Goal: Task Accomplishment & Management: Use online tool/utility

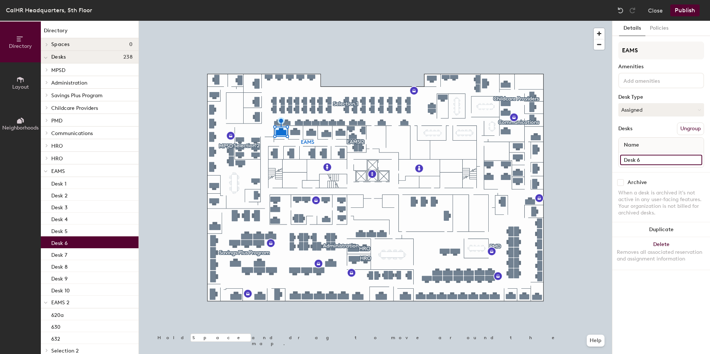
click at [637, 157] on input "Desk 6" at bounding box center [661, 160] width 82 height 10
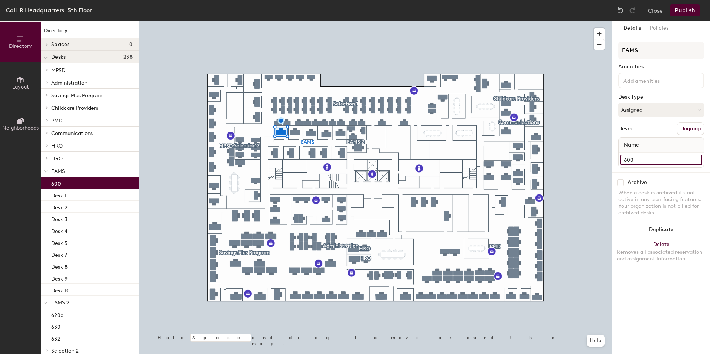
type input "600"
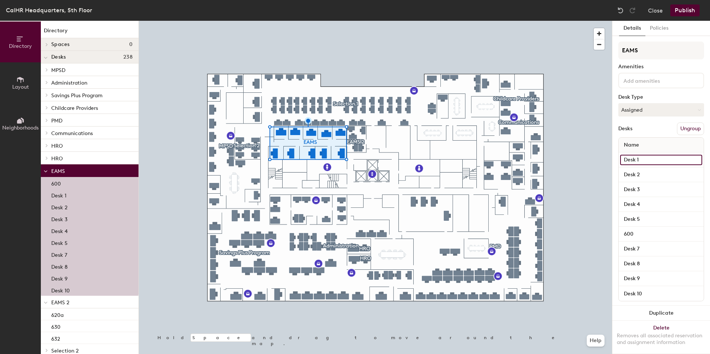
click at [631, 156] on input "Desk 1" at bounding box center [661, 160] width 82 height 10
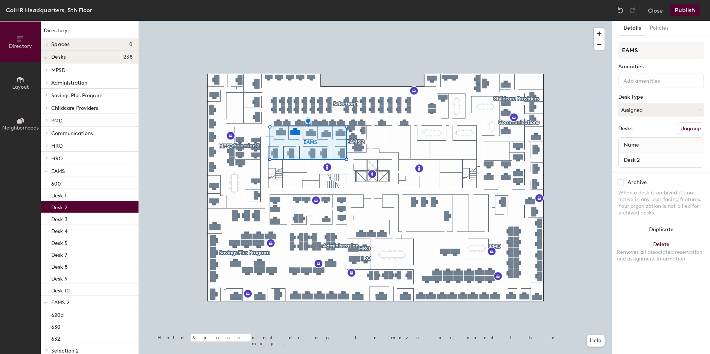
click at [58, 209] on p "Desk 2" at bounding box center [59, 206] width 16 height 9
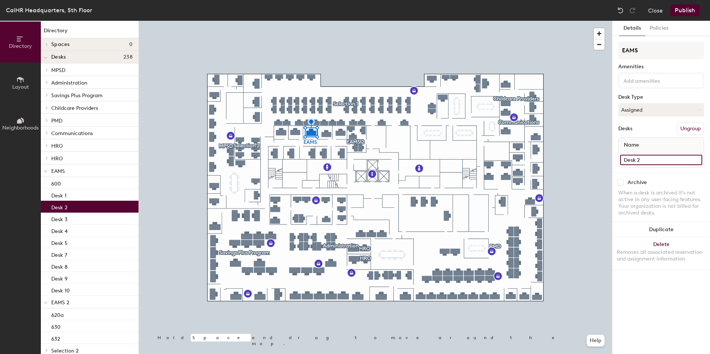
click at [696, 159] on input "Desk 2" at bounding box center [661, 160] width 82 height 10
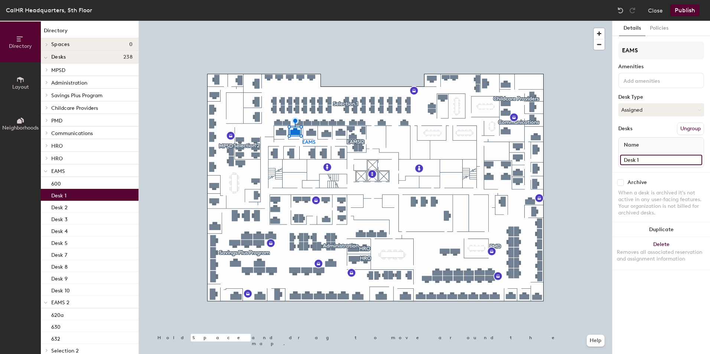
click at [635, 160] on input "Desk 1" at bounding box center [661, 160] width 82 height 10
type input "602"
click at [311, 21] on div at bounding box center [375, 21] width 473 height 0
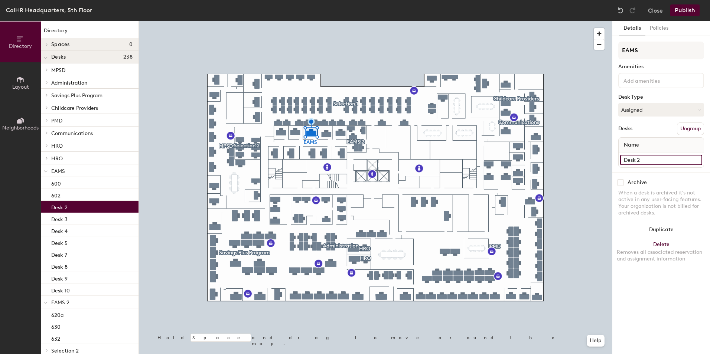
click at [697, 158] on input "Desk 2" at bounding box center [661, 160] width 82 height 10
type input "604"
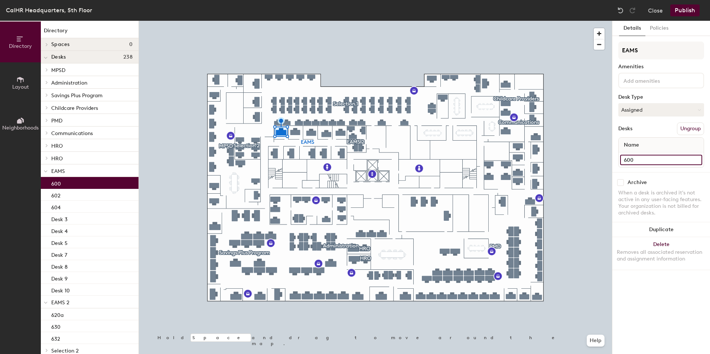
click at [635, 157] on input "600" at bounding box center [661, 160] width 82 height 10
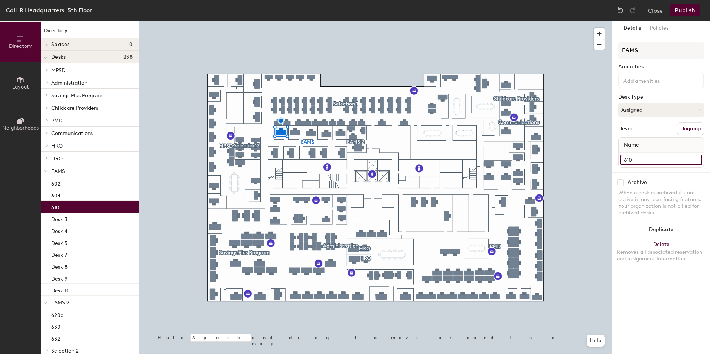
type input "610"
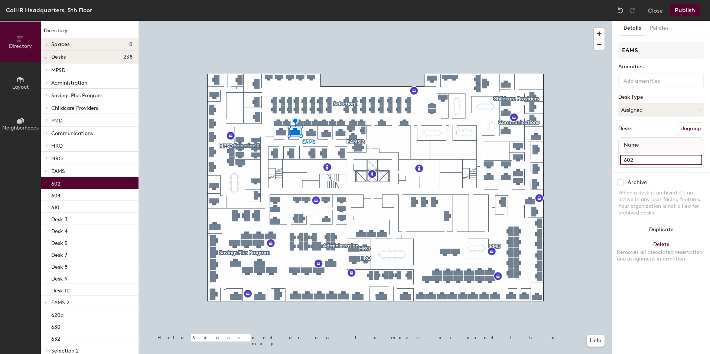
click at [631, 160] on input "602" at bounding box center [661, 160] width 82 height 10
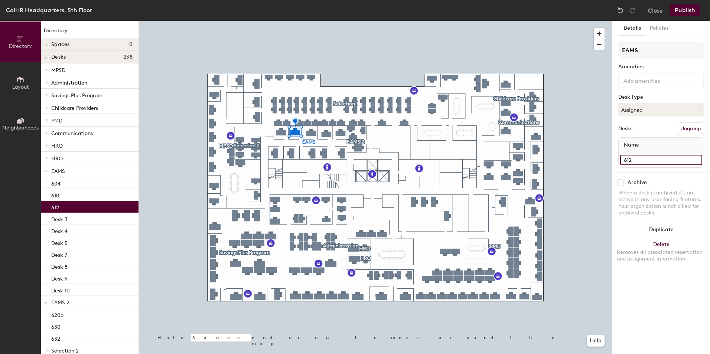
type input "612"
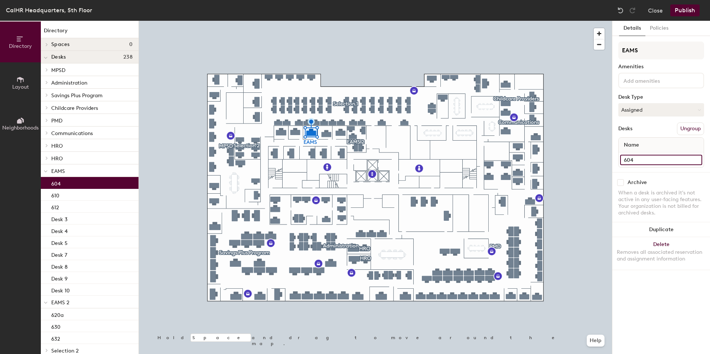
click at [631, 159] on input "604" at bounding box center [661, 160] width 82 height 10
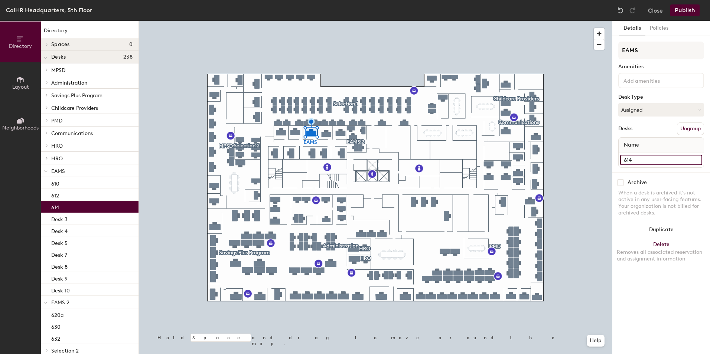
type input "614"
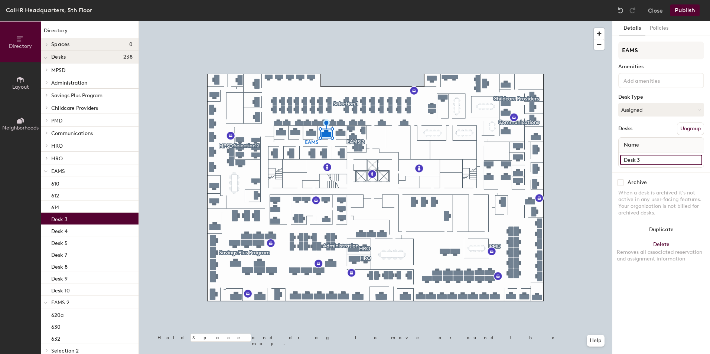
click at [629, 159] on input "Desk 3" at bounding box center [661, 160] width 82 height 10
type input "616"
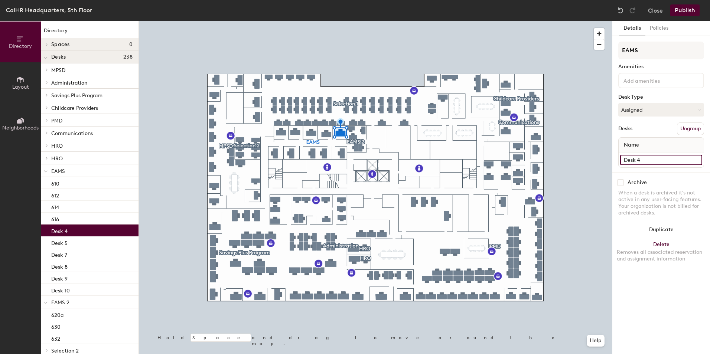
click at [633, 158] on input "Desk 4" at bounding box center [661, 160] width 82 height 10
type input "618"
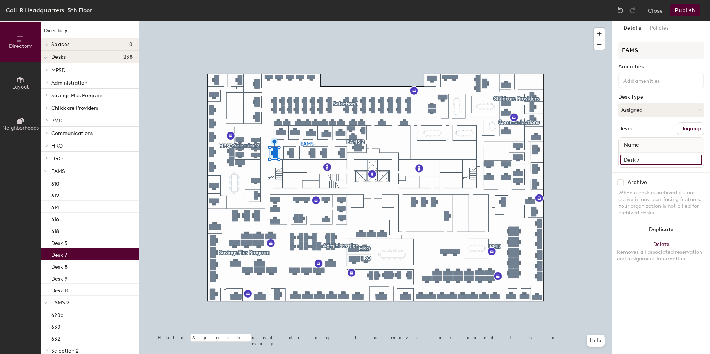
click at [634, 160] on input "Desk 7" at bounding box center [661, 160] width 82 height 10
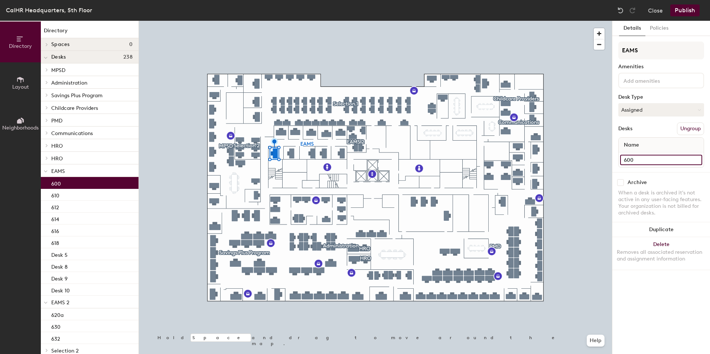
type input "600"
click at [292, 21] on div at bounding box center [375, 21] width 473 height 0
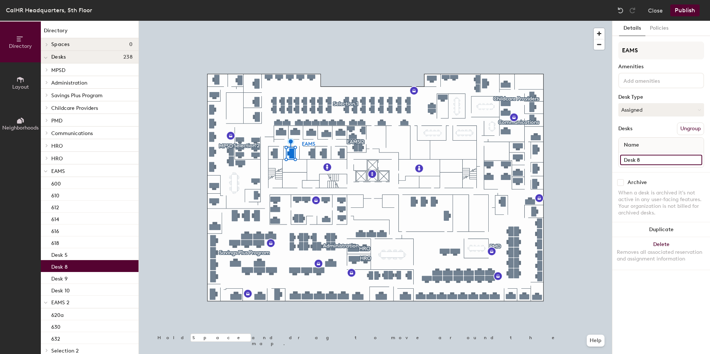
click at [630, 158] on input "Desk 8" at bounding box center [661, 160] width 82 height 10
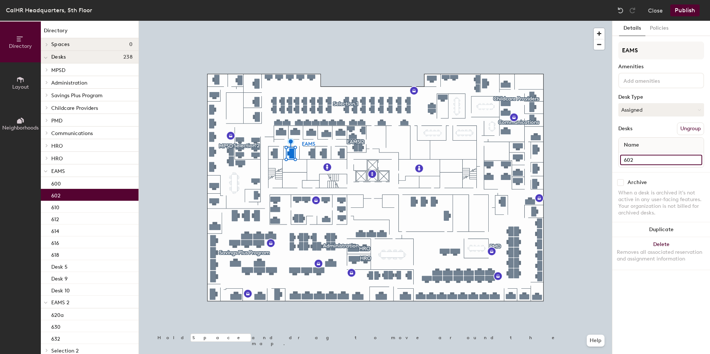
type input "602"
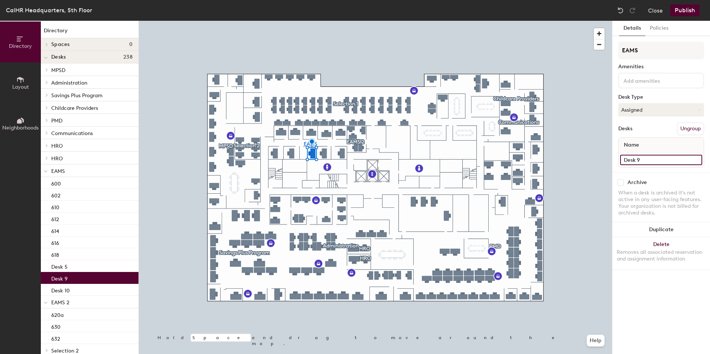
click at [637, 158] on input "Desk 9" at bounding box center [661, 160] width 82 height 10
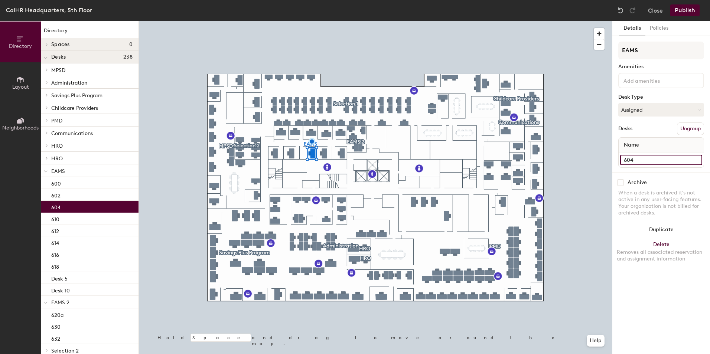
type input "604"
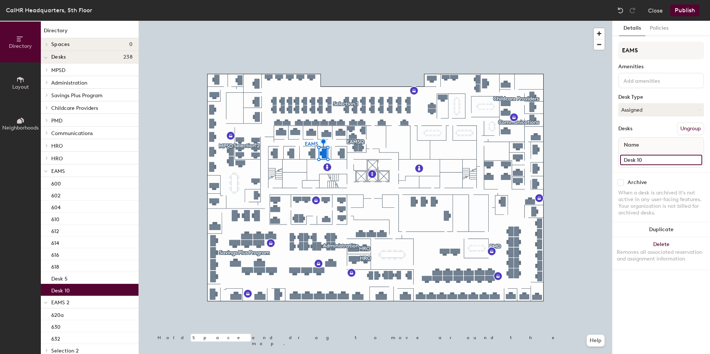
click at [631, 164] on input "Desk 10" at bounding box center [661, 160] width 82 height 10
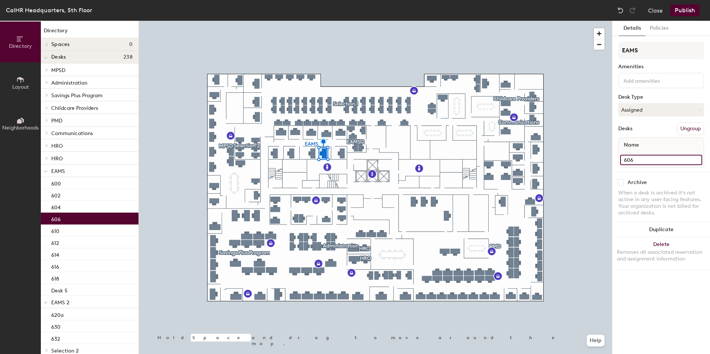
type input "606"
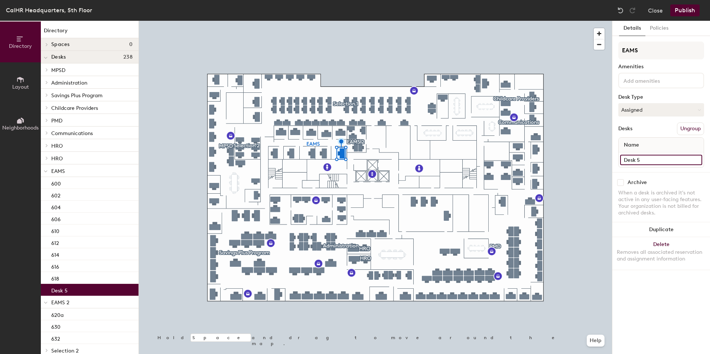
click at [638, 158] on input "Desk 5" at bounding box center [661, 160] width 82 height 10
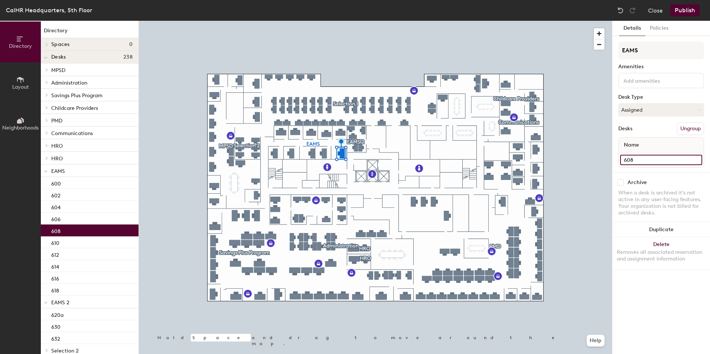
type input "608"
click at [388, 21] on div at bounding box center [375, 21] width 473 height 0
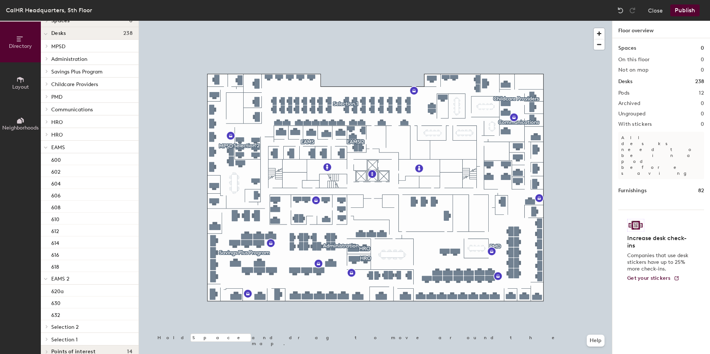
scroll to position [34, 0]
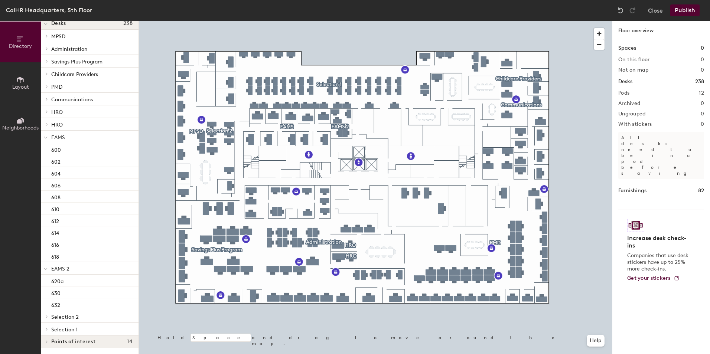
click at [689, 10] on button "Publish" at bounding box center [684, 10] width 29 height 12
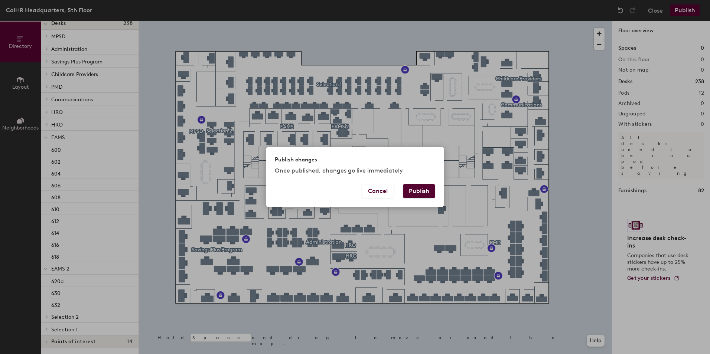
click at [422, 193] on button "Publish" at bounding box center [419, 191] width 32 height 14
